Goal: Transaction & Acquisition: Purchase product/service

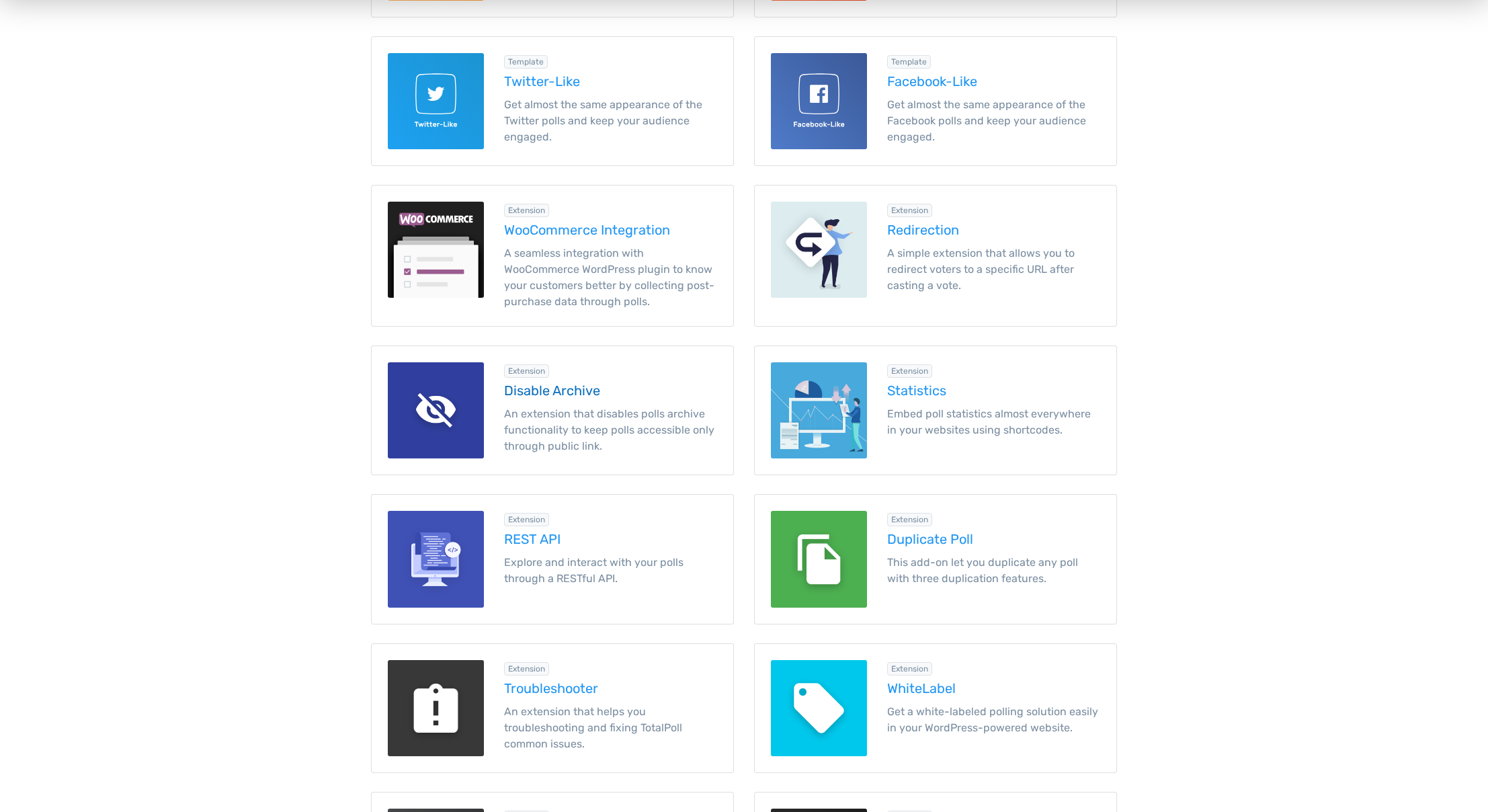
scroll to position [799, 0]
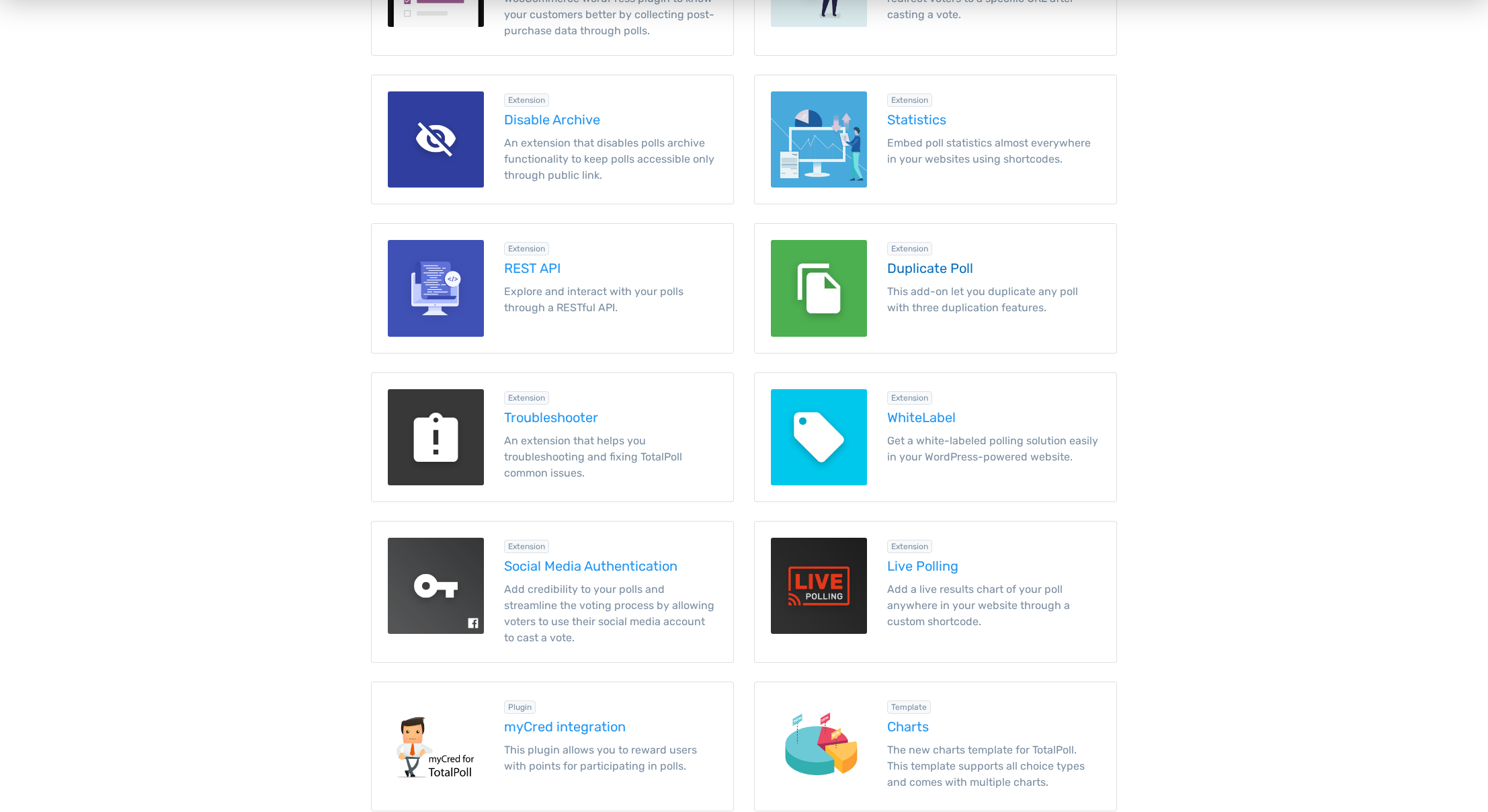
click at [940, 268] on h5 "Duplicate Poll" at bounding box center [994, 268] width 213 height 15
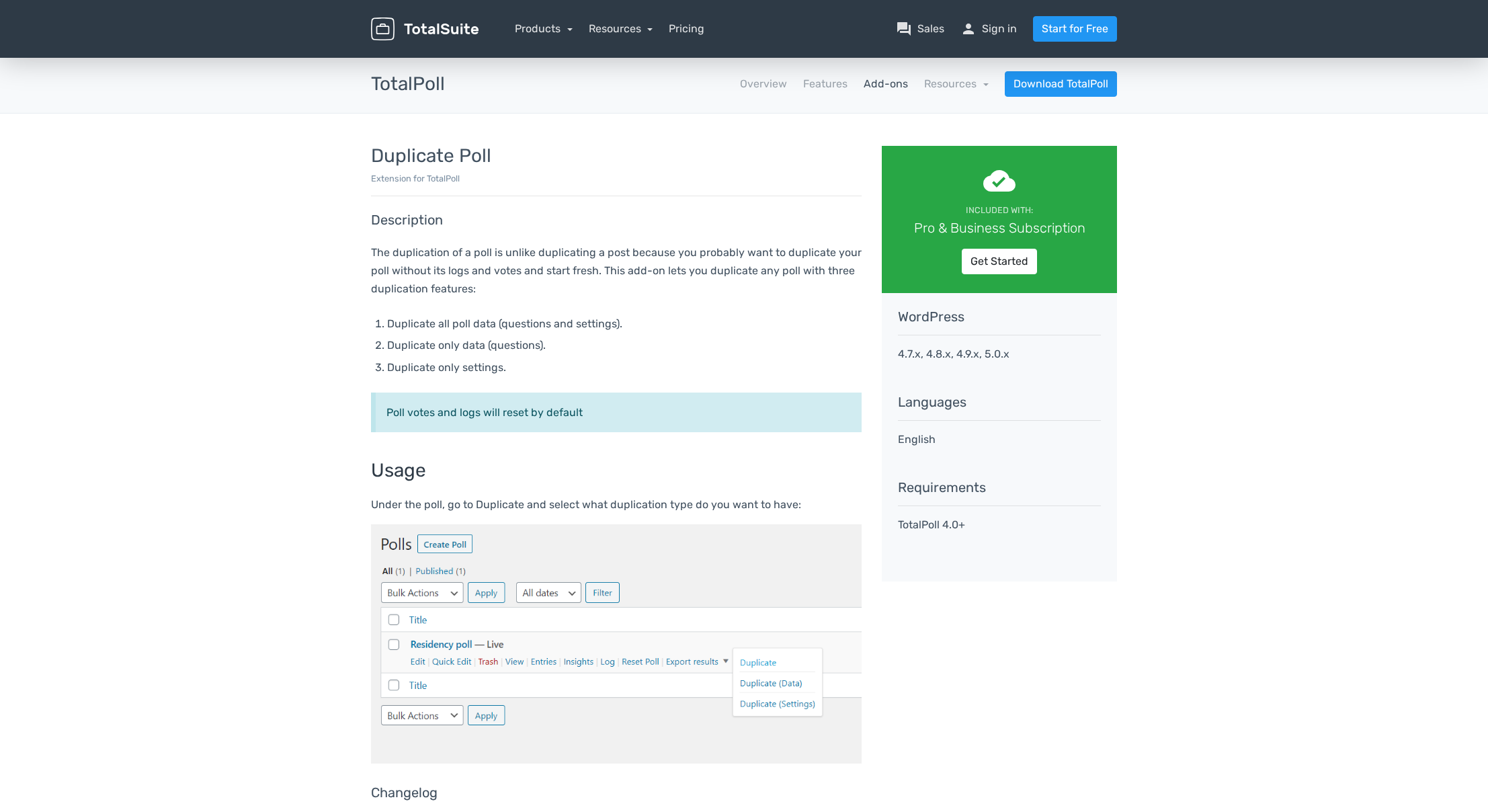
click at [1238, 263] on main "TotalSuite Products TotalPoll Add-ons Duplicate Poll TotalPoll apps Overview Fe…" at bounding box center [744, 504] width 1488 height 899
